Goal: Task Accomplishment & Management: Complete application form

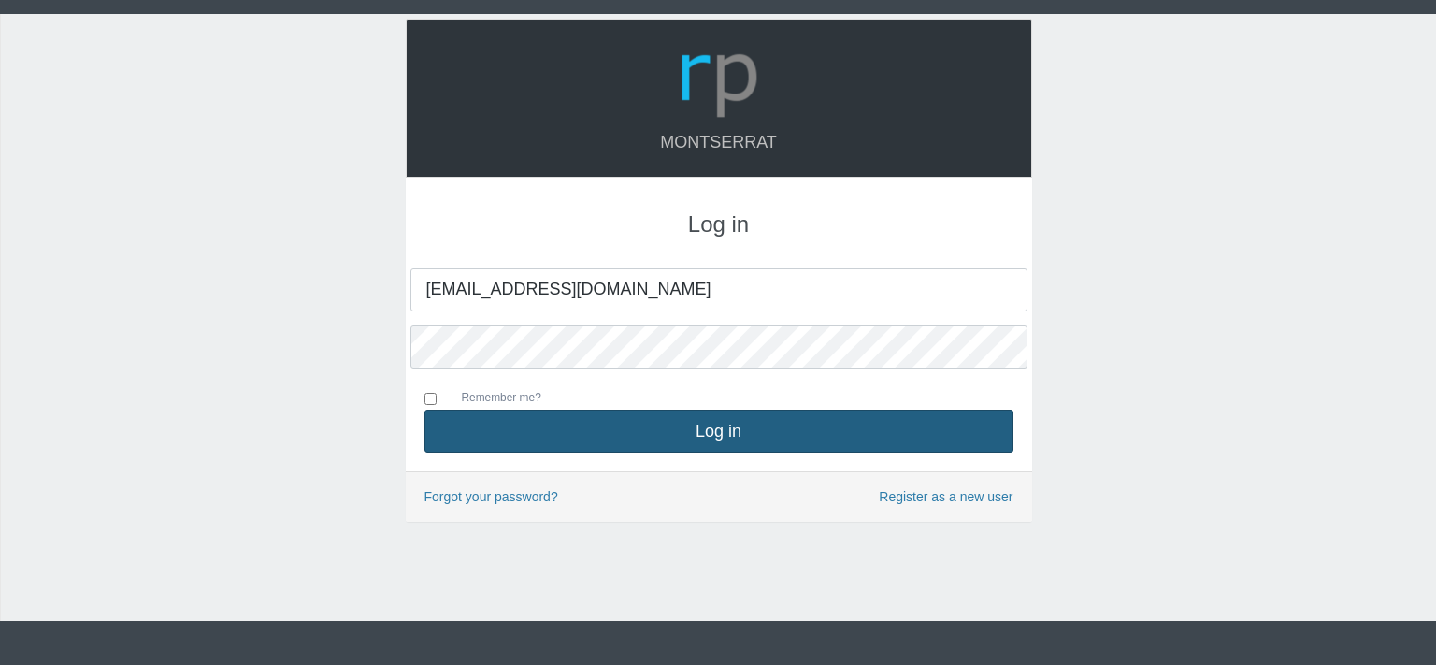
click at [702, 425] on button "Log in" at bounding box center [719, 431] width 589 height 43
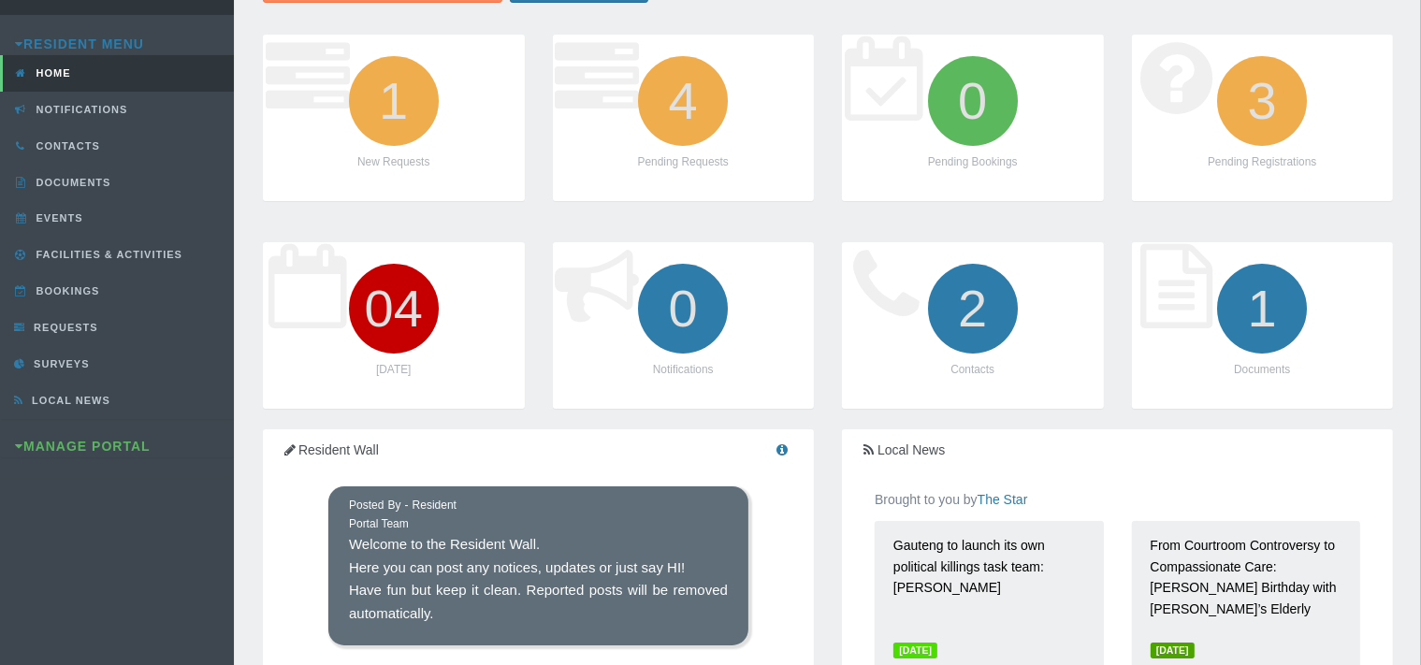
scroll to position [197, 0]
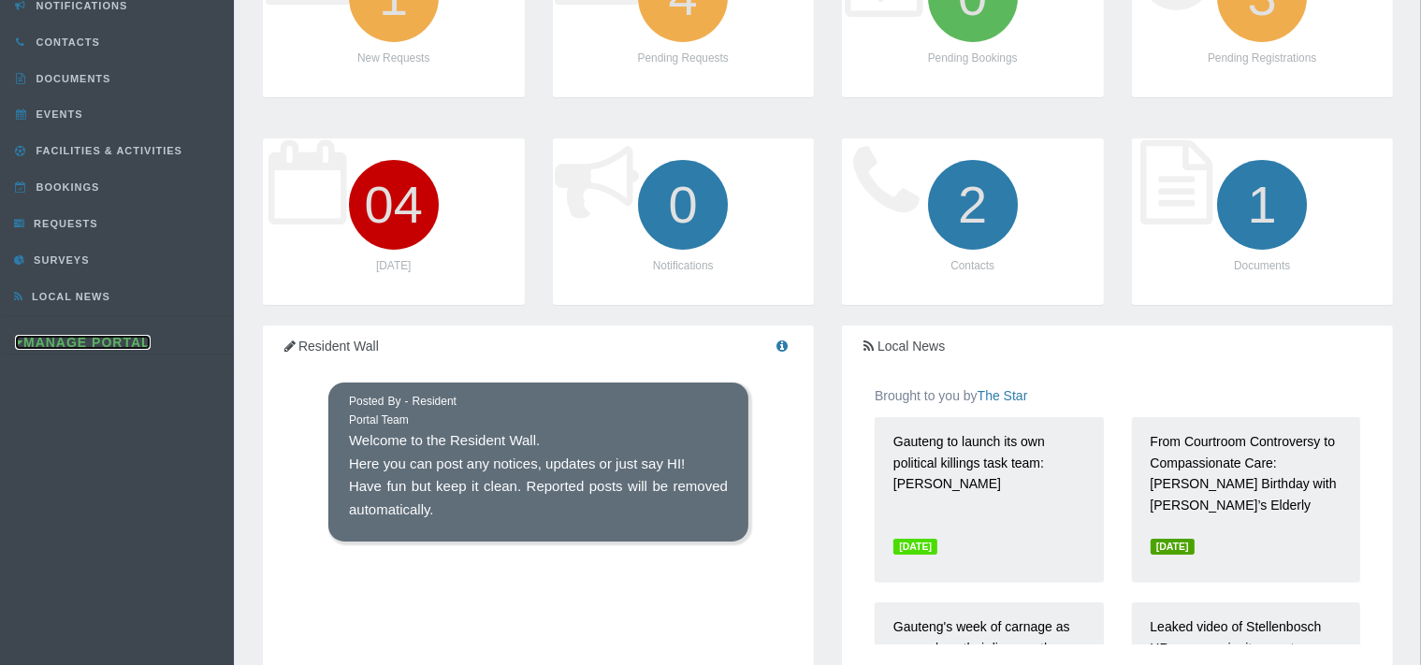
click at [95, 337] on link "Manage Portal" at bounding box center [83, 342] width 136 height 15
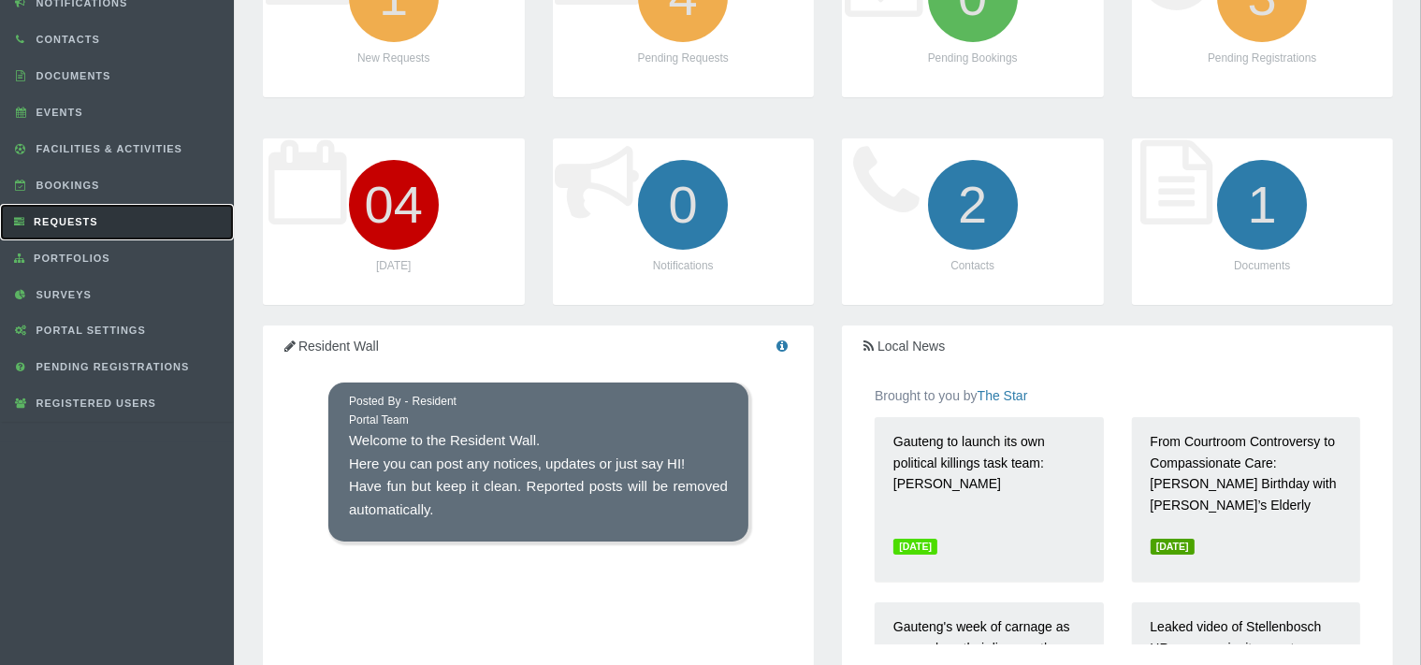
click at [97, 216] on span "Requests" at bounding box center [63, 221] width 69 height 11
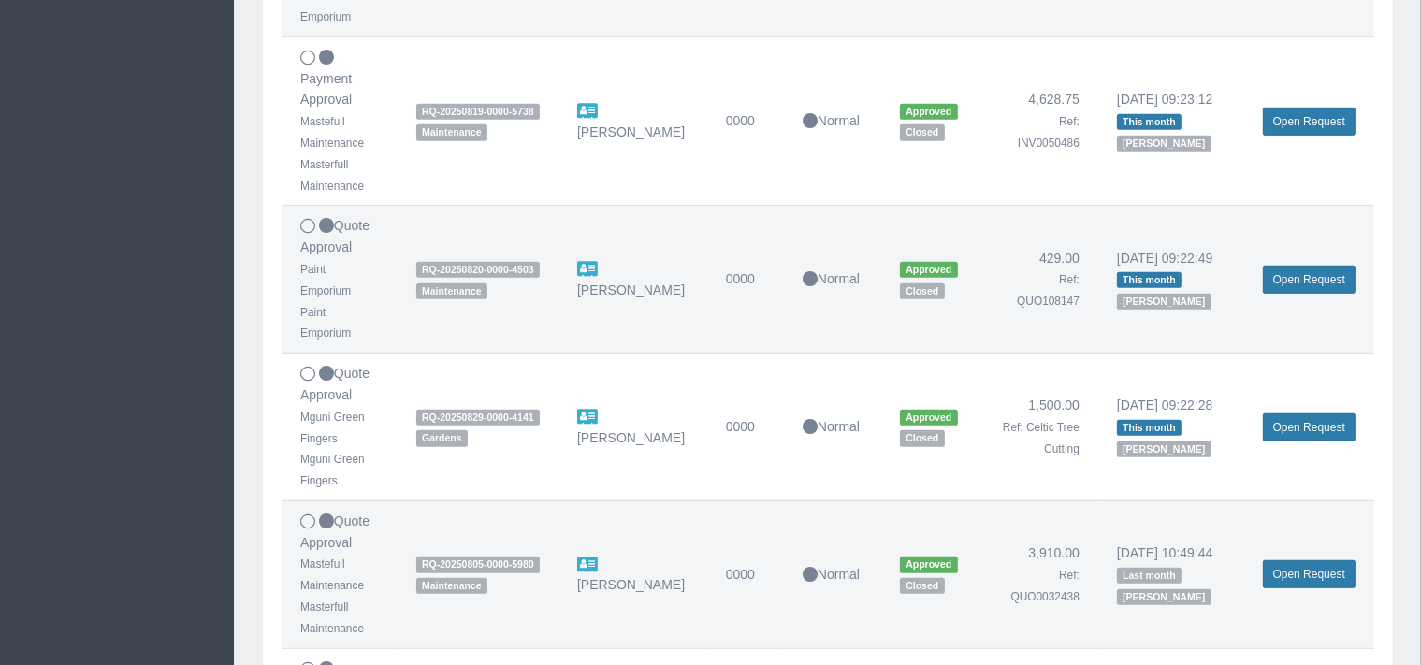
scroll to position [1249, 0]
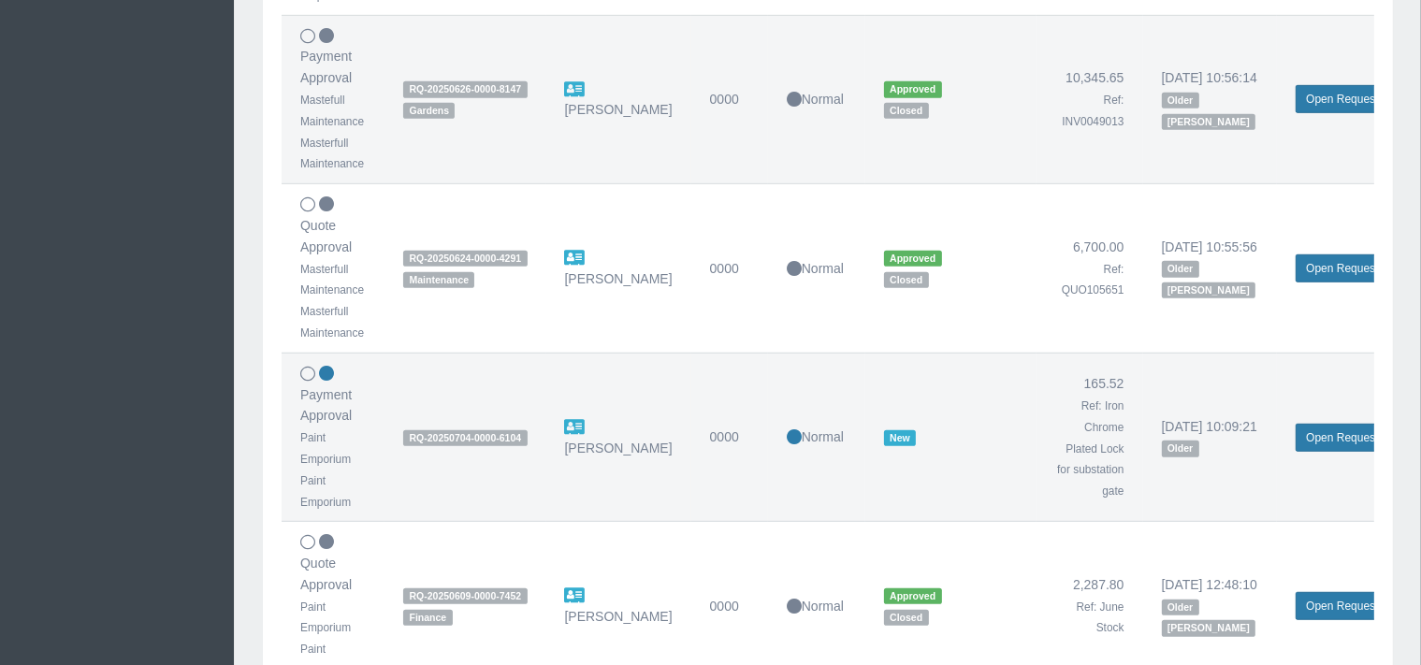
scroll to position [1185, 0]
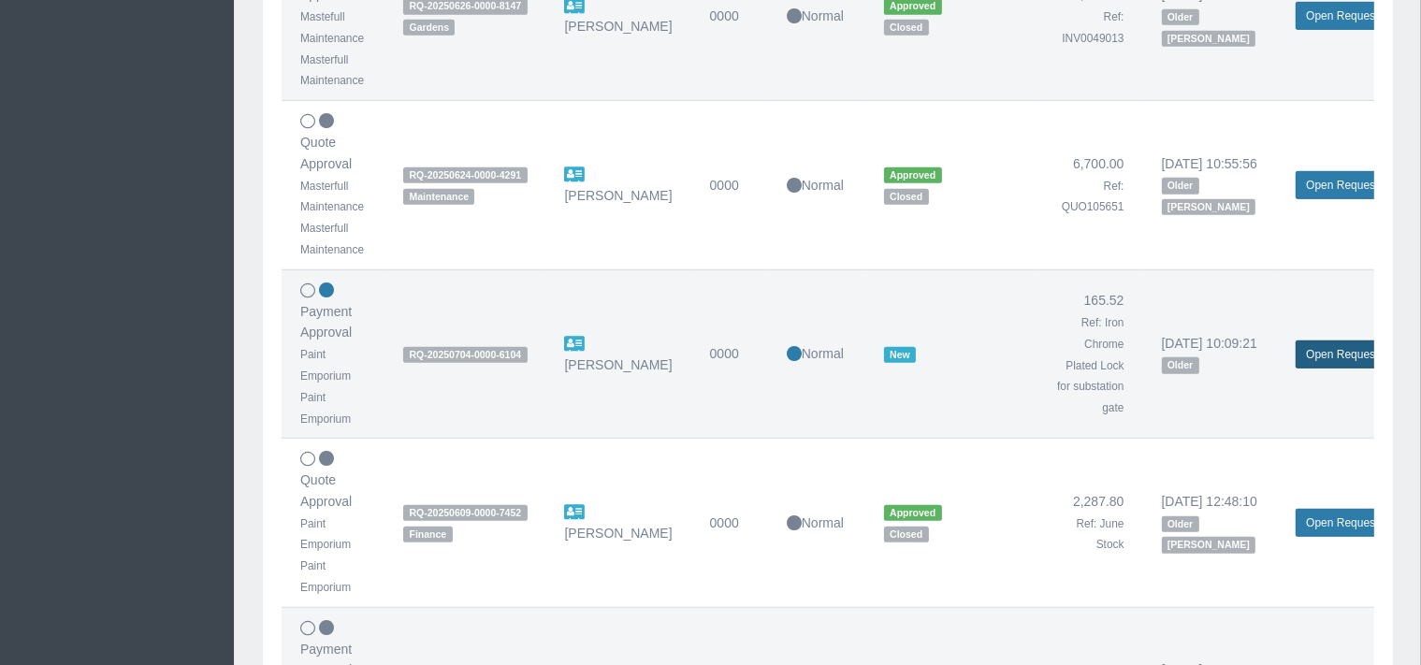
click at [1319, 349] on link "Open Request" at bounding box center [1341, 354] width 93 height 28
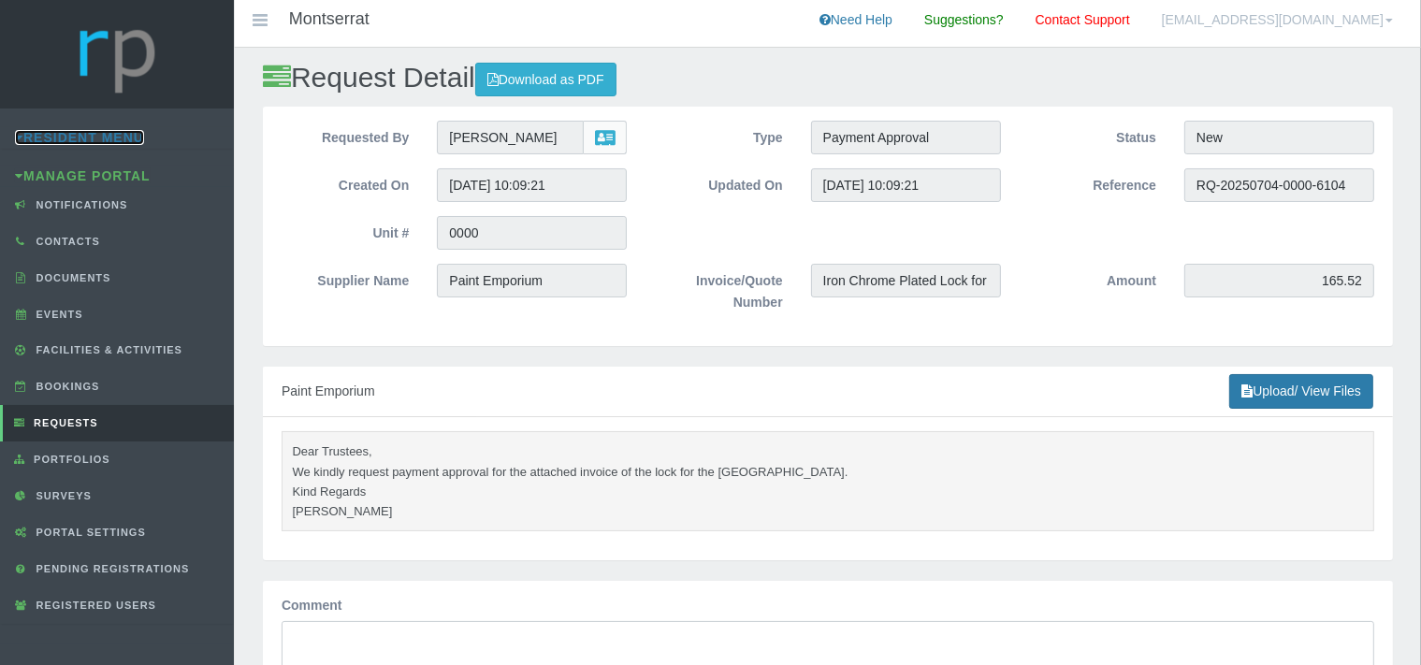
click at [77, 140] on link "Resident Menu" at bounding box center [79, 137] width 129 height 15
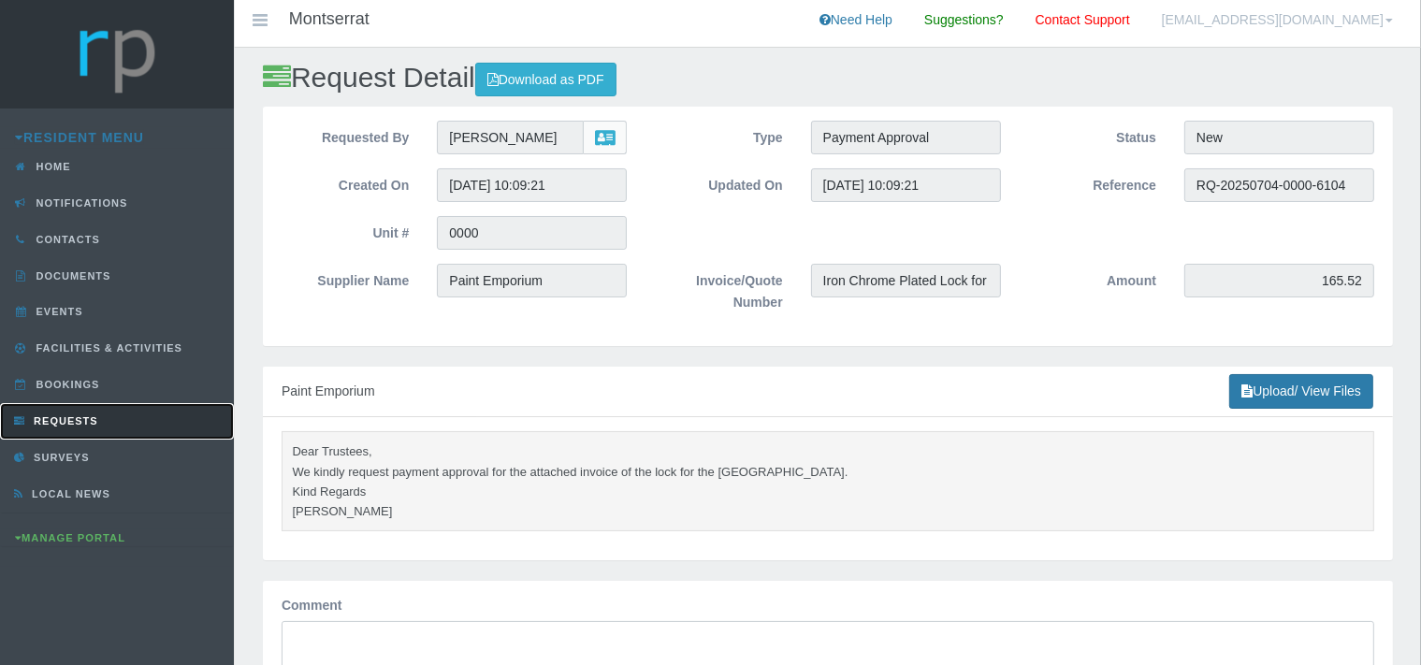
click at [61, 415] on span "Requests" at bounding box center [63, 420] width 69 height 11
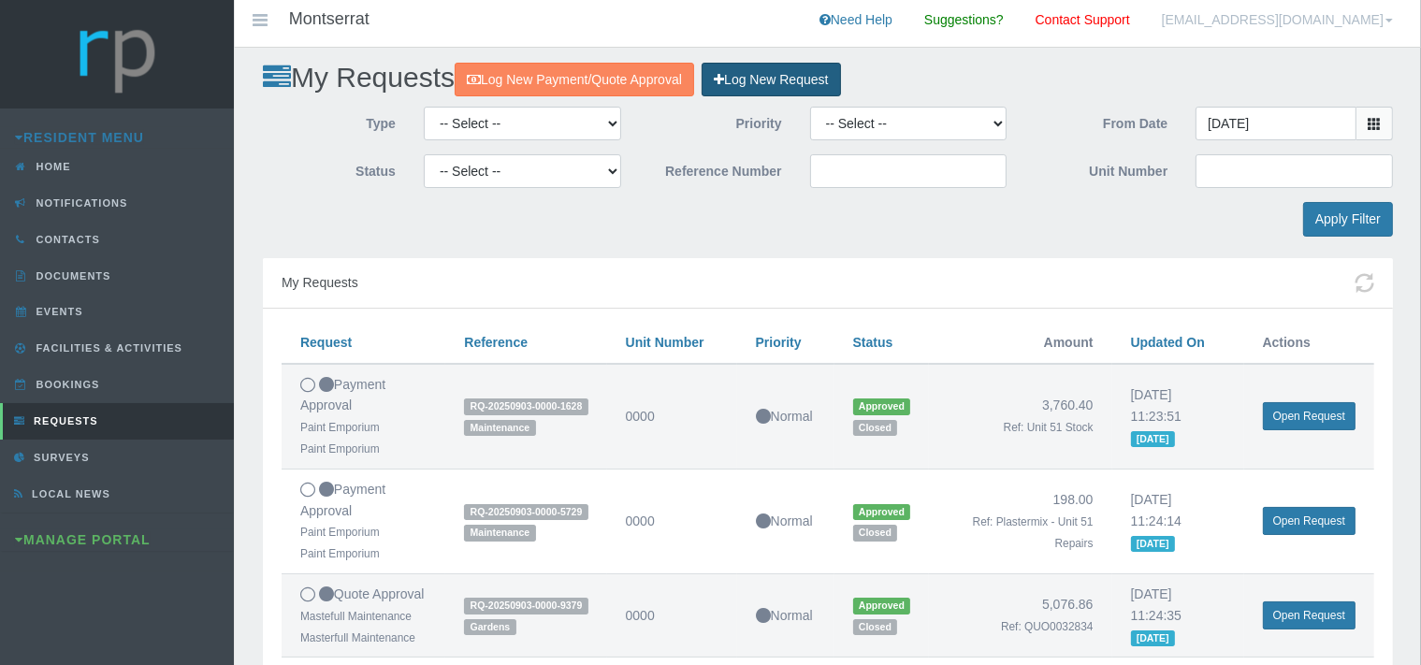
click at [764, 69] on link "Log New Request" at bounding box center [770, 80] width 138 height 35
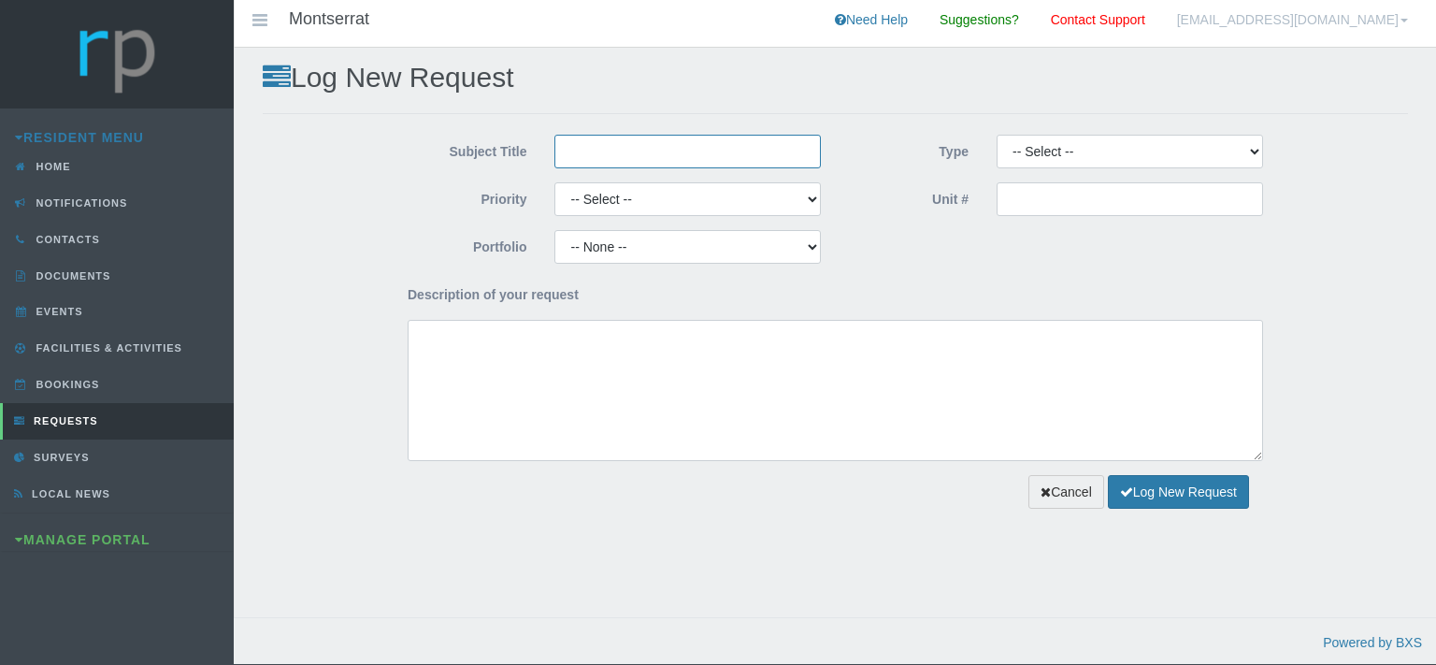
click at [617, 150] on input "Subject Title" at bounding box center [688, 152] width 267 height 34
type input "Picasso Plumbing"
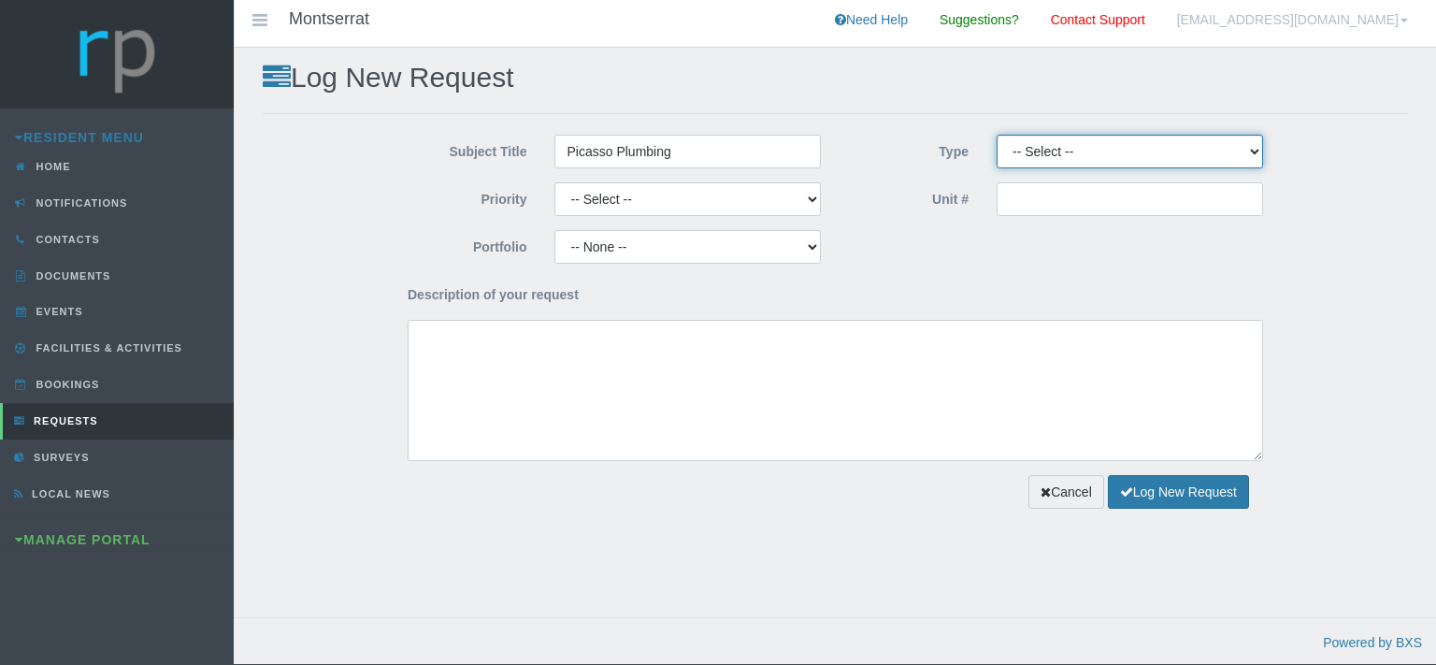
click at [997, 135] on select "-- Select -- Complaint Compliment Enquiry Request for maintenance Other (not li…" at bounding box center [1130, 152] width 267 height 34
select select "PAYMENT"
click option "Payment Approval" at bounding box center [0, 0] width 0 height 0
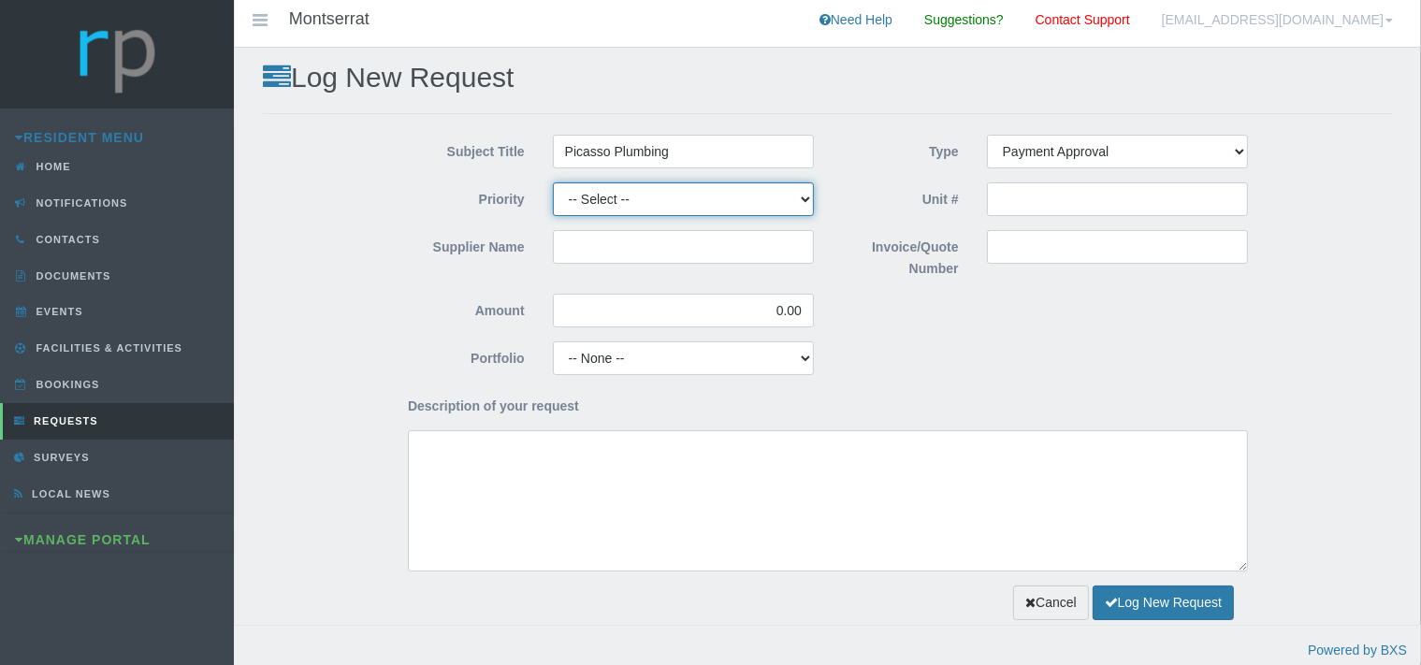
click at [553, 182] on select "-- Select -- High Low Normal" at bounding box center [683, 199] width 261 height 34
select select "MEDIUM"
click option "Normal" at bounding box center [0, 0] width 0 height 0
click at [627, 234] on input "Supplier Name" at bounding box center [683, 247] width 261 height 34
type input "Picasso Plumbing"
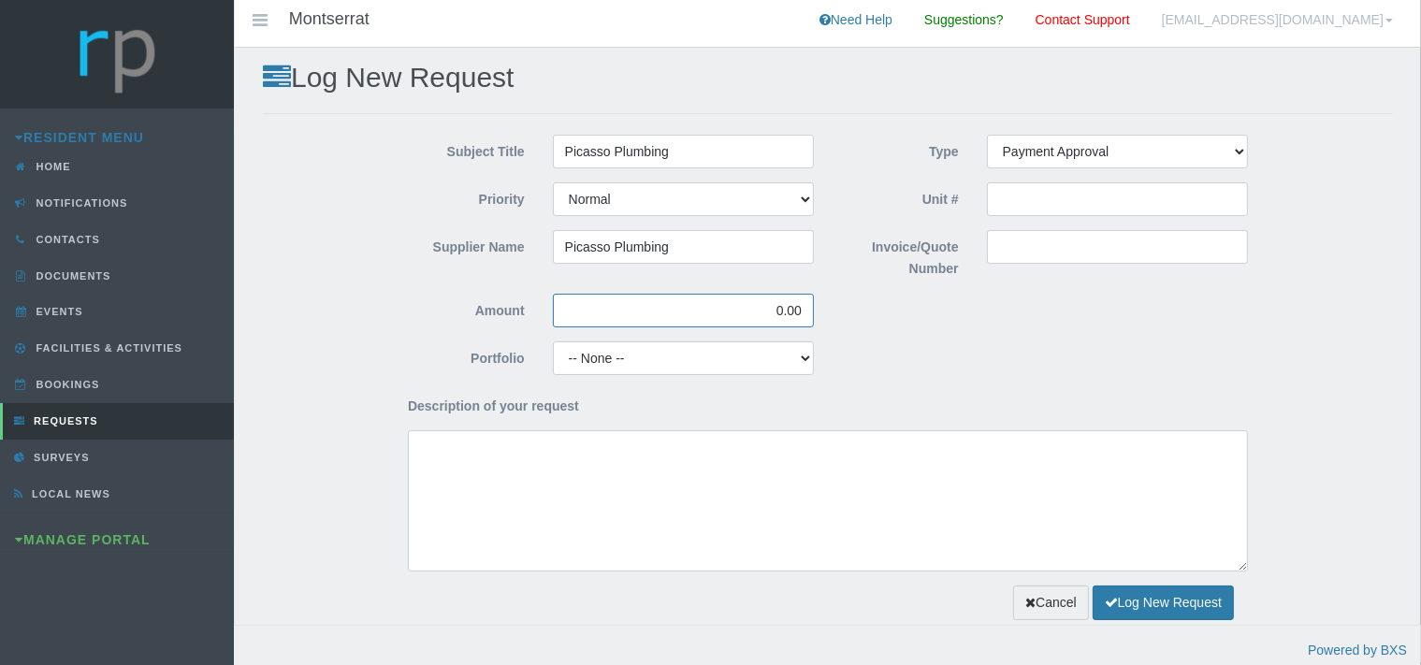
drag, startPoint x: 806, startPoint y: 313, endPoint x: 751, endPoint y: 335, distance: 59.2
click at [749, 317] on input "0.00" at bounding box center [683, 311] width 261 height 34
type input "1,780.89"
click at [1012, 248] on input "Invoice/Quote Number" at bounding box center [1117, 247] width 261 height 34
paste input "INV-0034846"
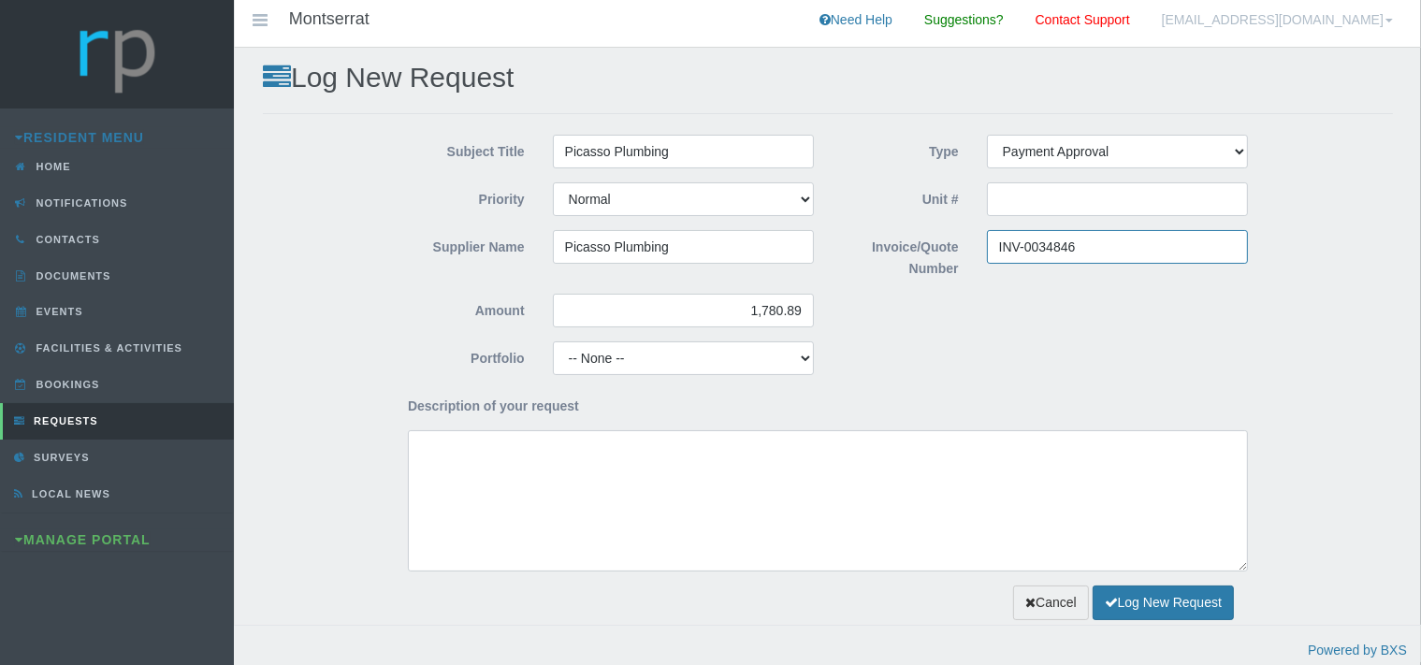
type input "INV-0034846"
click at [553, 341] on select "-- None -- Aesthetics Chairperson Communication Compliance / Rules and Regulati…" at bounding box center [683, 358] width 261 height 34
select select "MAINT"
click option "Maintenance" at bounding box center [0, 0] width 0 height 0
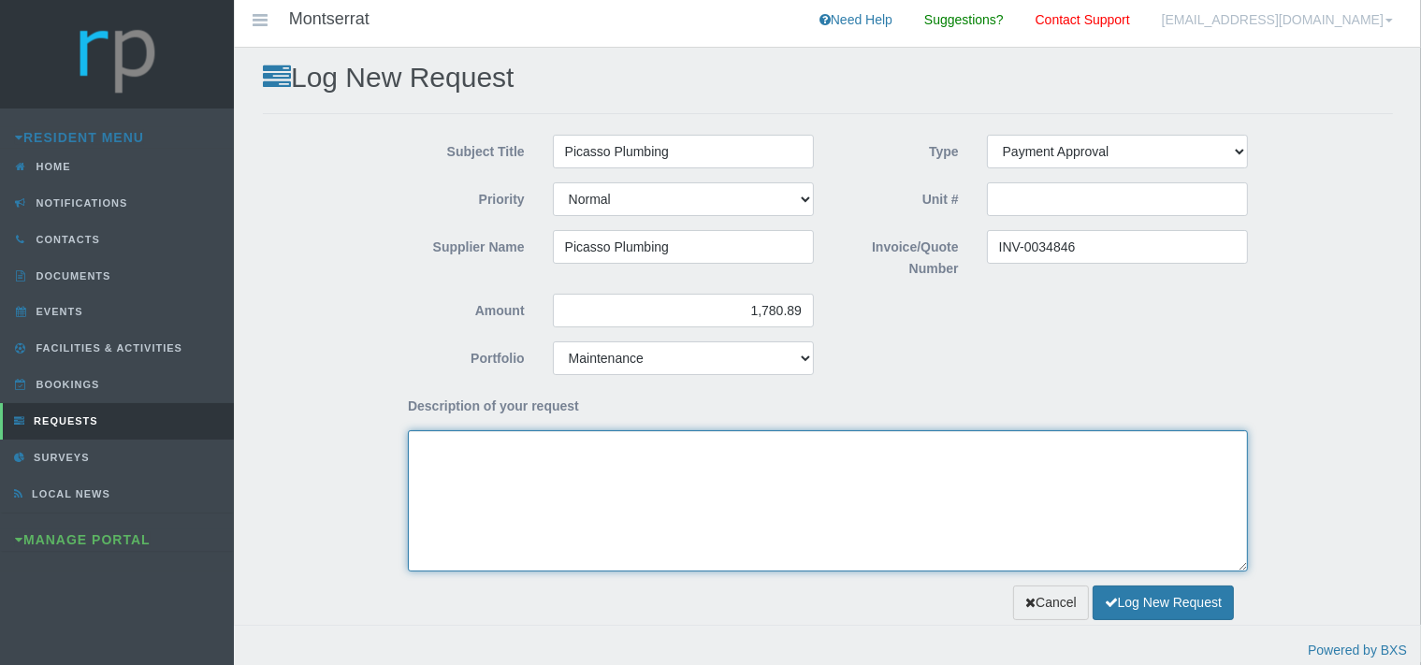
click at [542, 500] on textarea "Description of your request" at bounding box center [828, 500] width 840 height 141
type textarea "G"
type textarea "T"
type textarea "e"
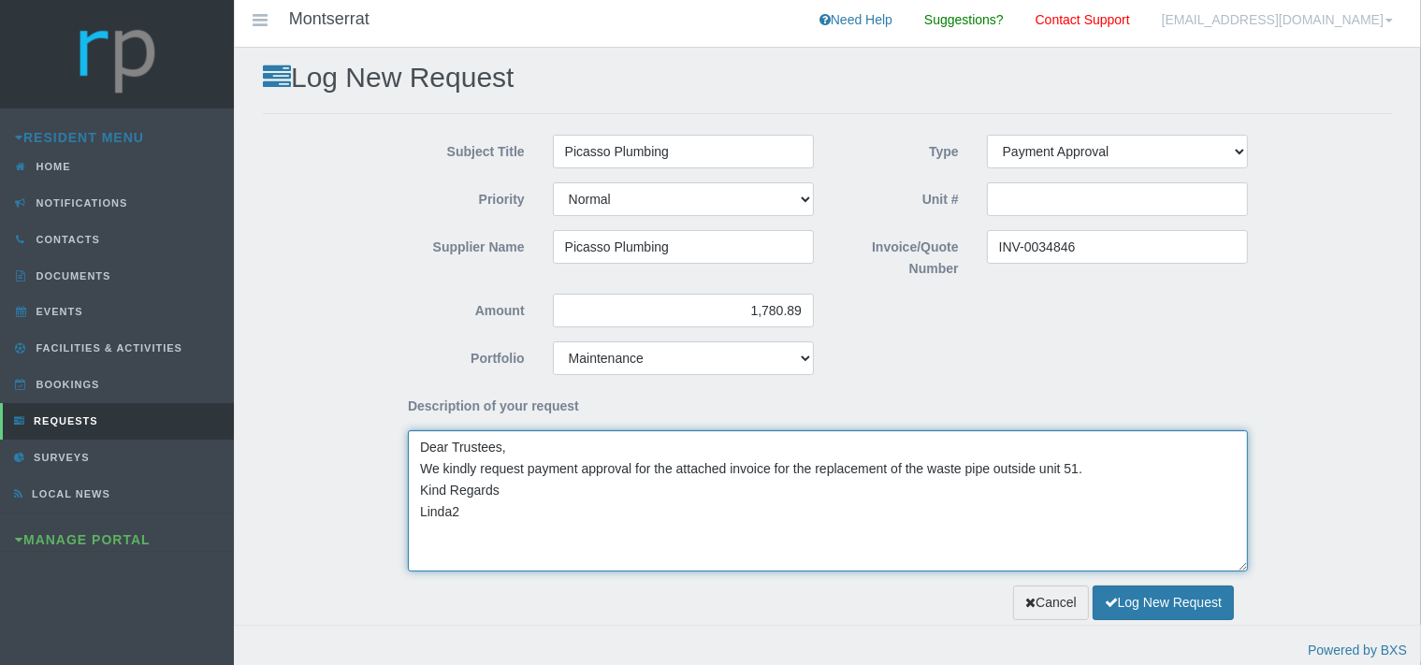
type textarea "Dear Trustees, We kindly request payment approval for the attached invoice for …"
